Goal: Task Accomplishment & Management: Use online tool/utility

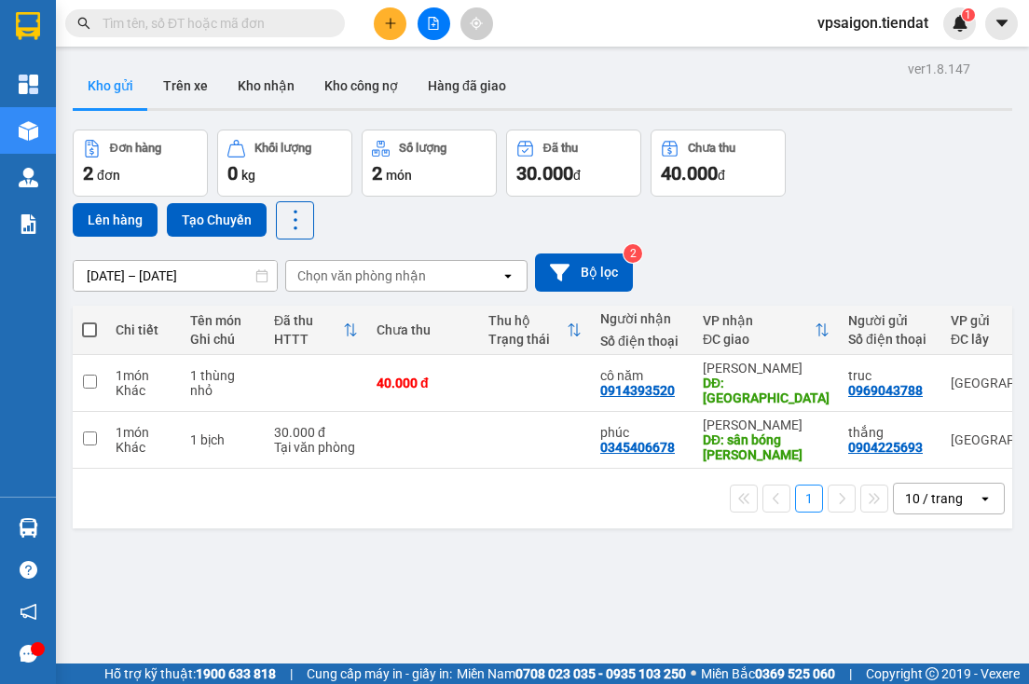
click at [90, 328] on span at bounding box center [89, 330] width 15 height 15
click at [90, 321] on input "checkbox" at bounding box center [90, 321] width 0 height 0
checkbox input "true"
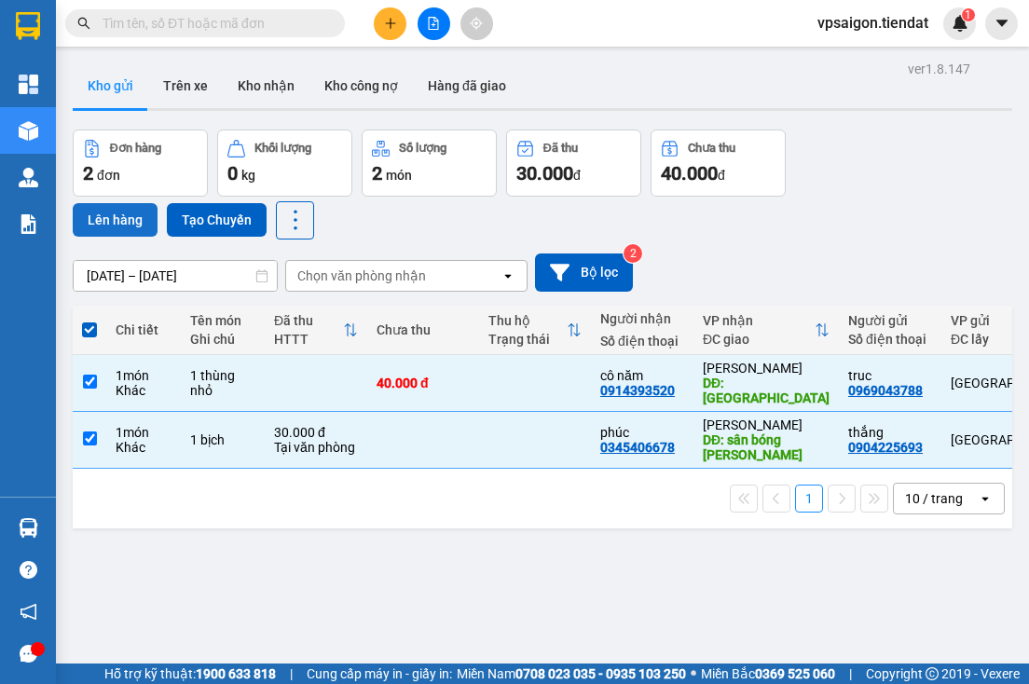
click at [117, 216] on button "Lên hàng" at bounding box center [115, 220] width 85 height 34
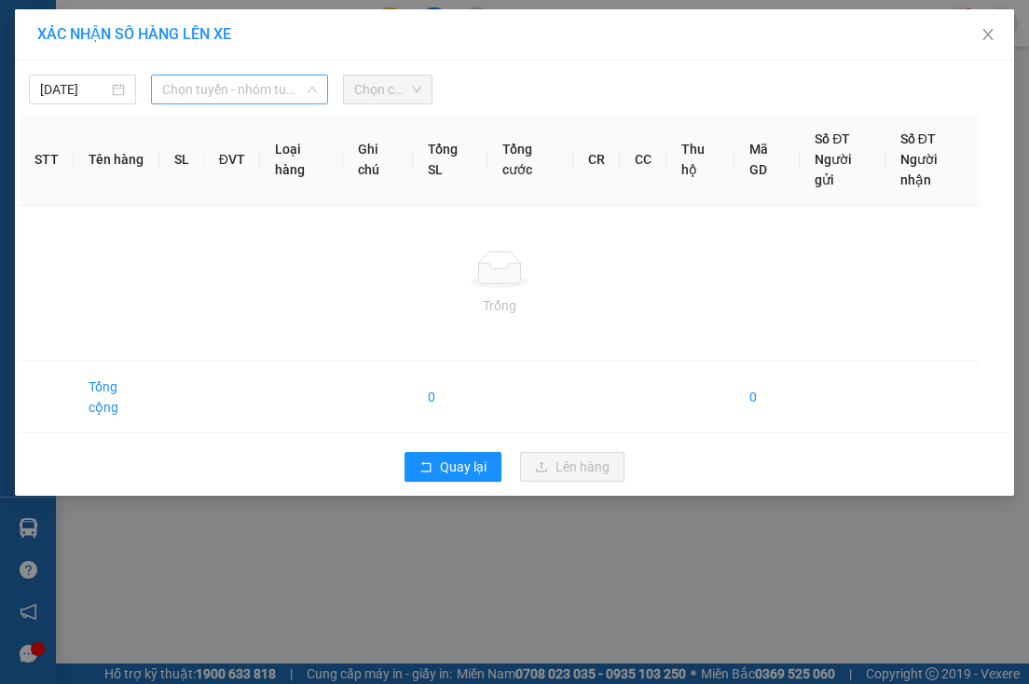
click at [291, 88] on span "Chọn tuyến - nhóm tuyến" at bounding box center [239, 90] width 155 height 28
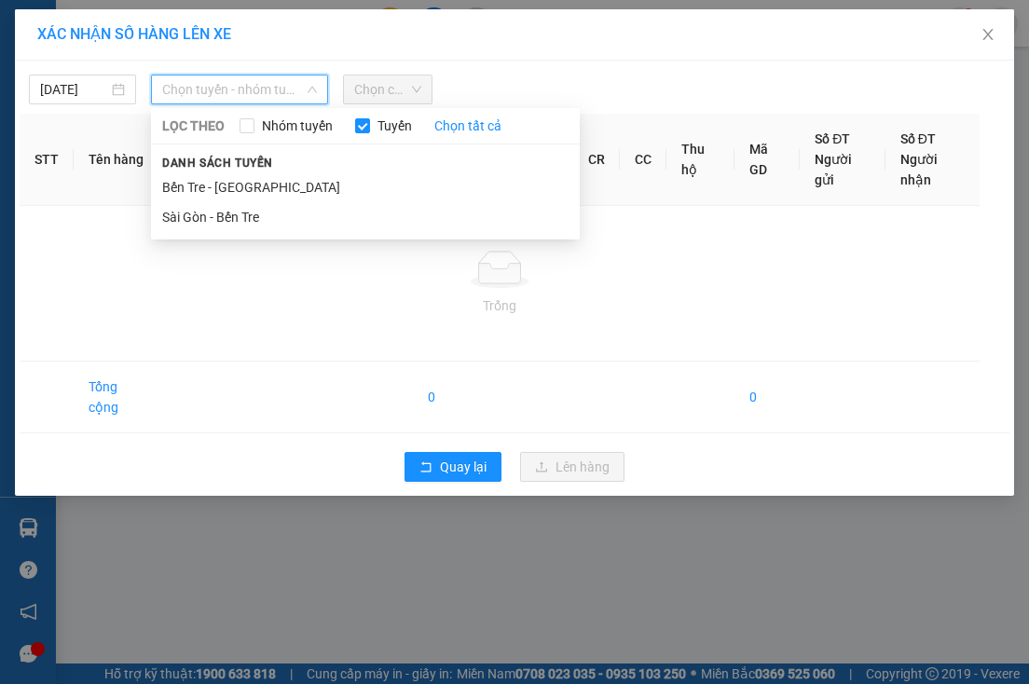
drag, startPoint x: 238, startPoint y: 224, endPoint x: 275, endPoint y: 198, distance: 45.5
click at [241, 216] on li "Sài Gòn - Bến Tre" at bounding box center [365, 217] width 429 height 30
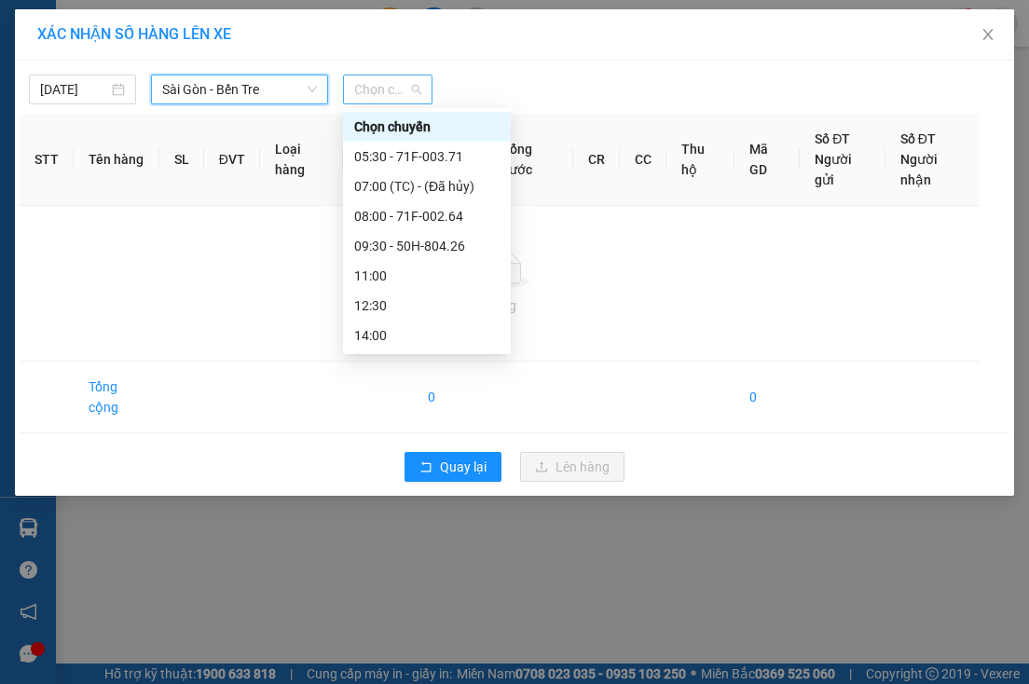
click at [398, 81] on span "Chọn chuyến" at bounding box center [387, 90] width 67 height 28
click at [449, 213] on div "08:00 - 71F-002.64" at bounding box center [426, 216] width 145 height 21
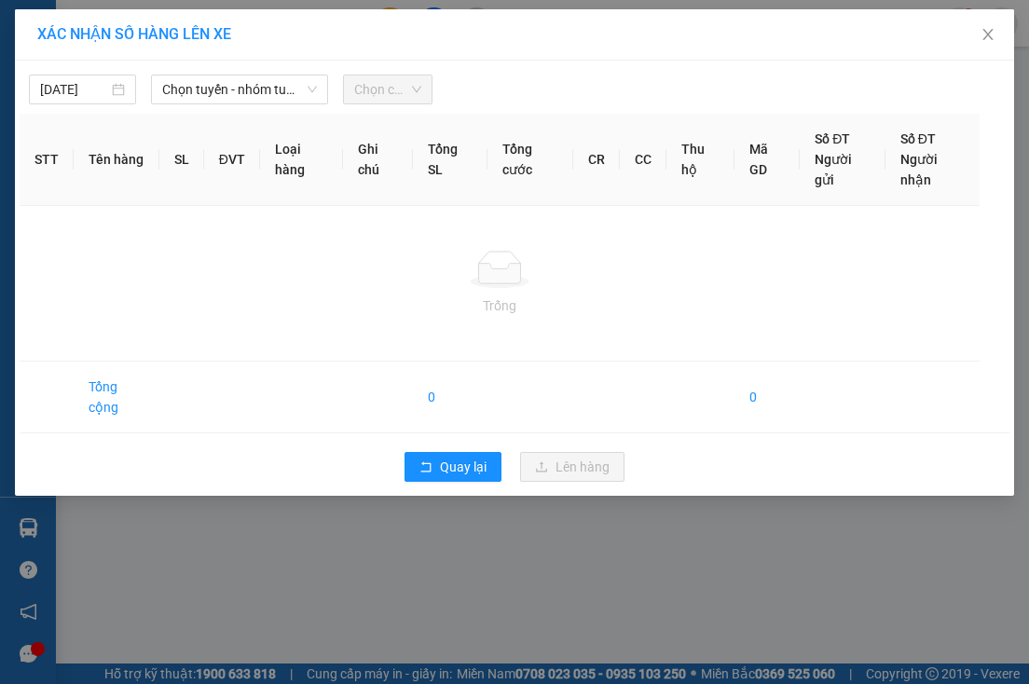
drag, startPoint x: 175, startPoint y: 561, endPoint x: 169, endPoint y: 547, distance: 15.4
click at [175, 560] on div "XÁC NHẬN SỐ HÀNG LÊN XE [DATE] Chọn tuyến - nhóm tuyến Chọn chuyến STT Tên hàng…" at bounding box center [514, 342] width 1029 height 684
